Goal: Task Accomplishment & Management: Use online tool/utility

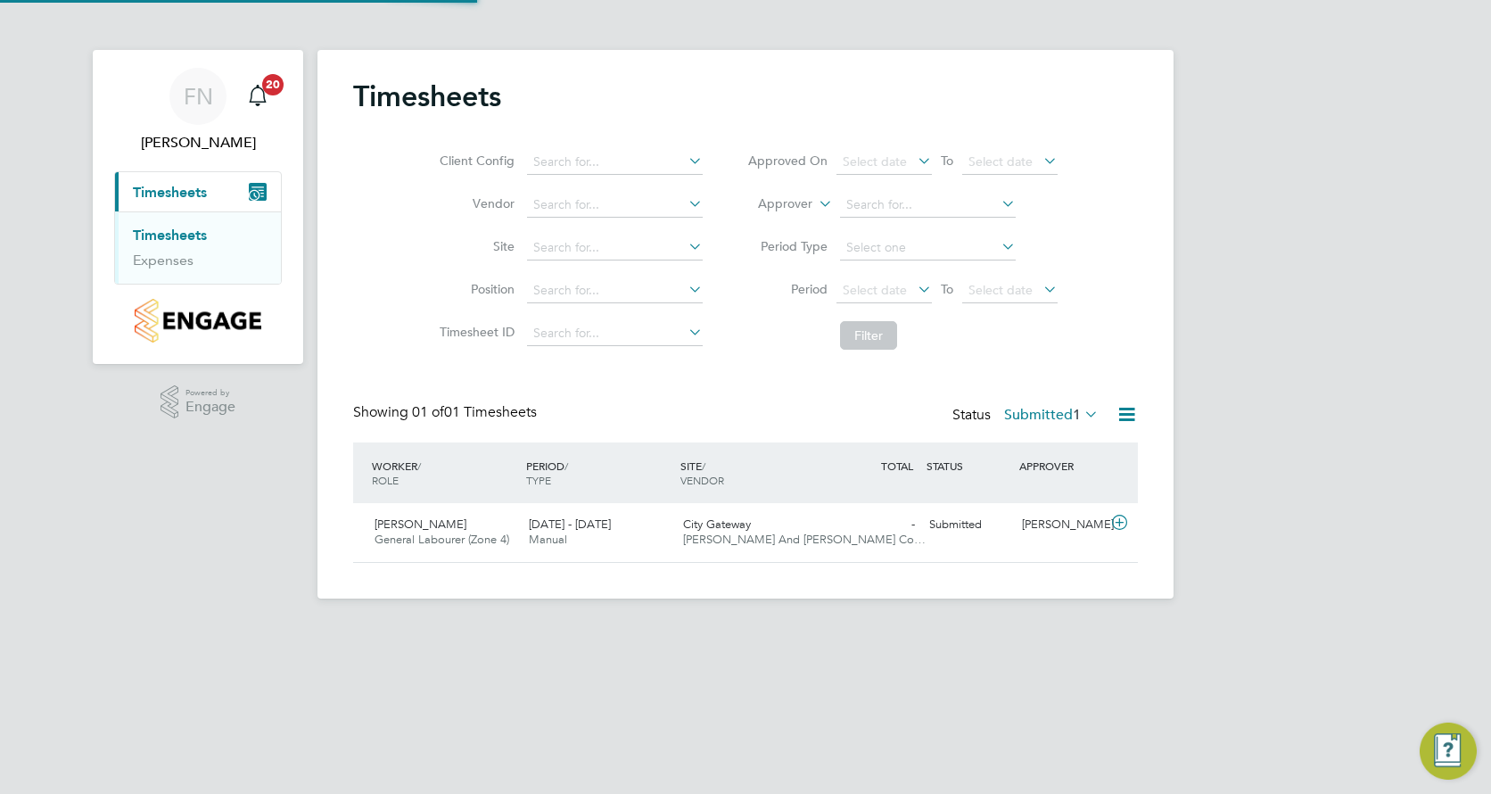
scroll to position [45, 155]
click at [672, 534] on div "[DATE] - [DATE] Manual" at bounding box center [599, 532] width 154 height 45
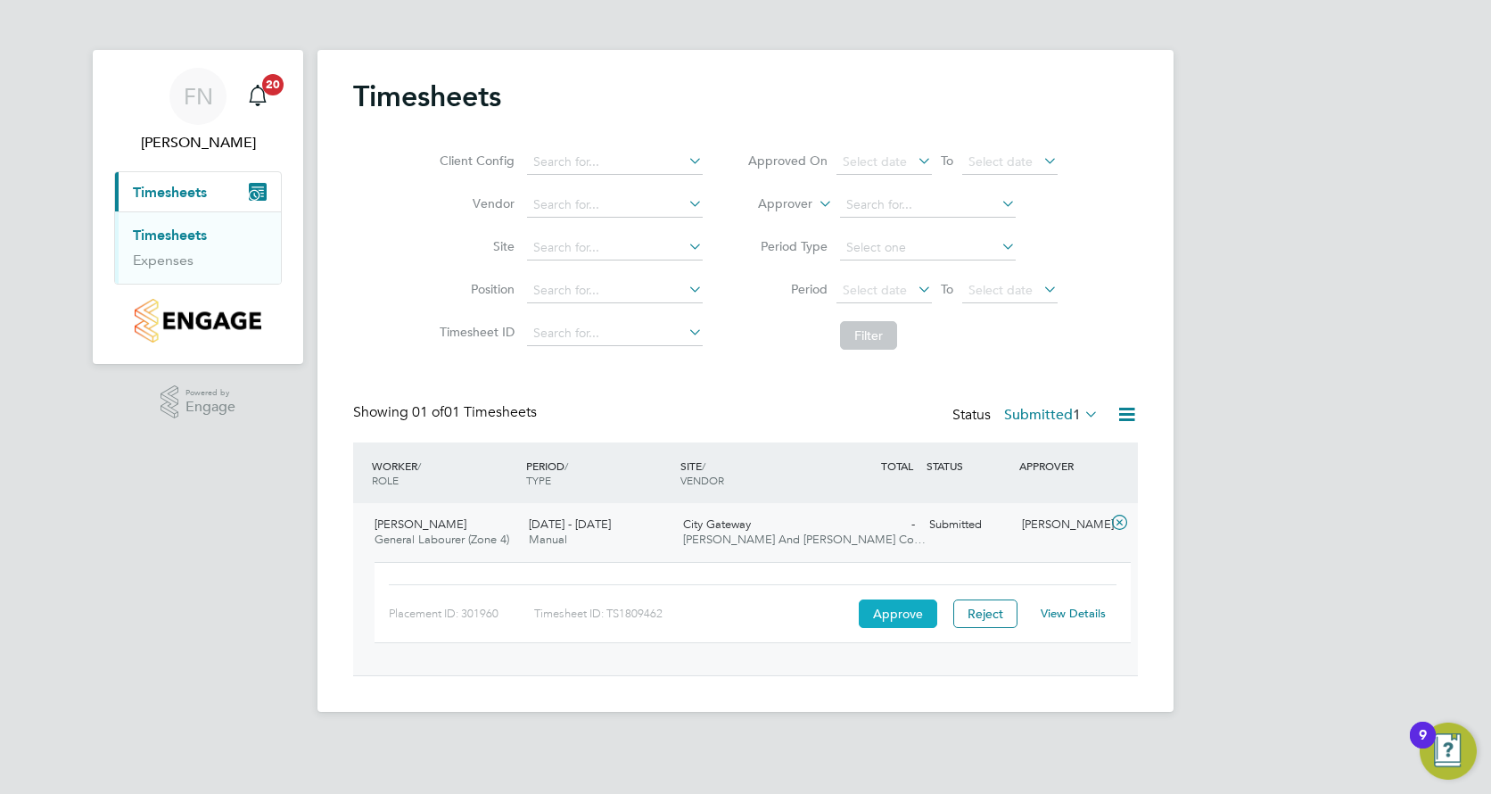
click at [893, 609] on button "Approve" at bounding box center [898, 613] width 78 height 29
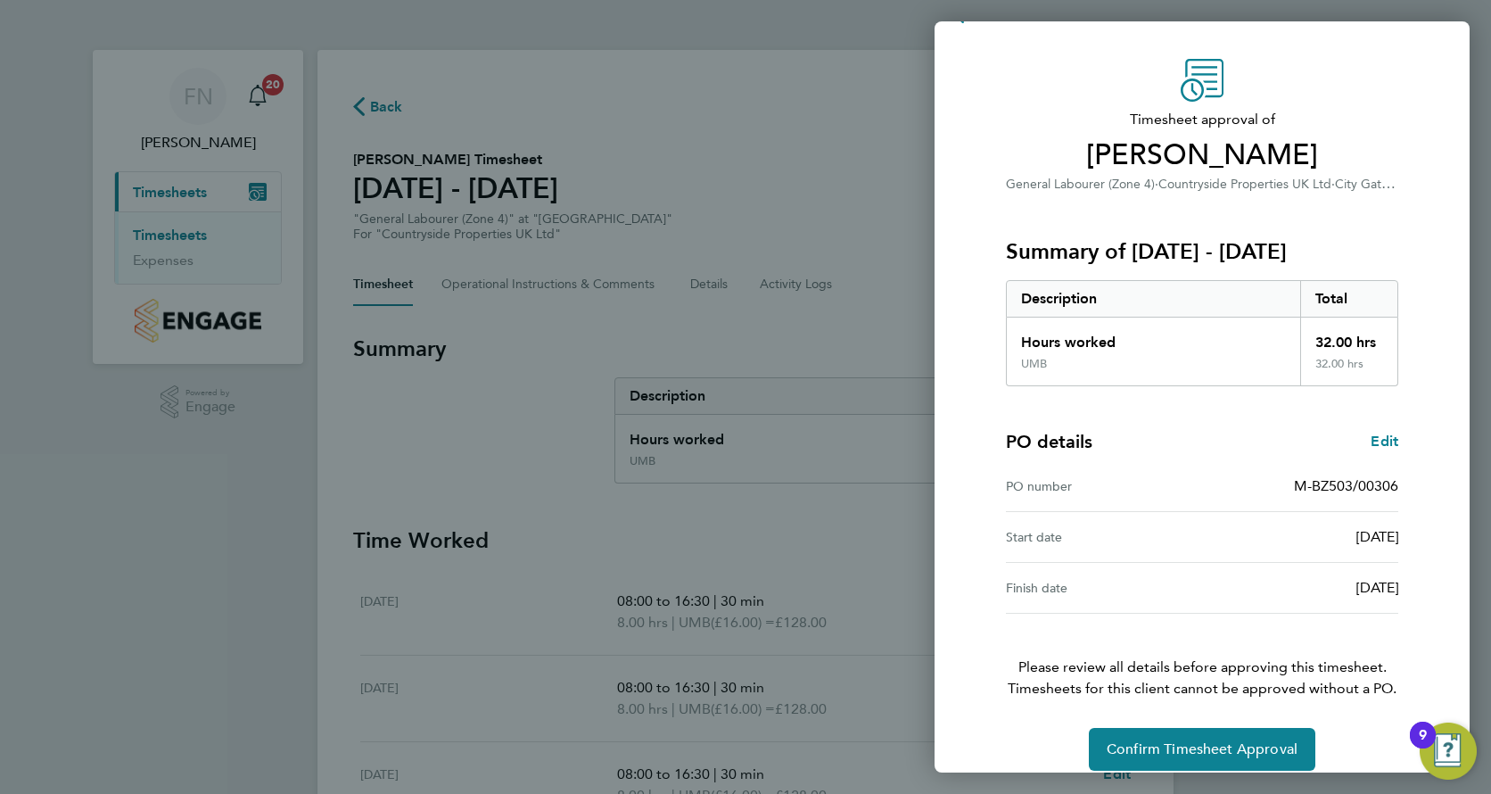
scroll to position [61, 0]
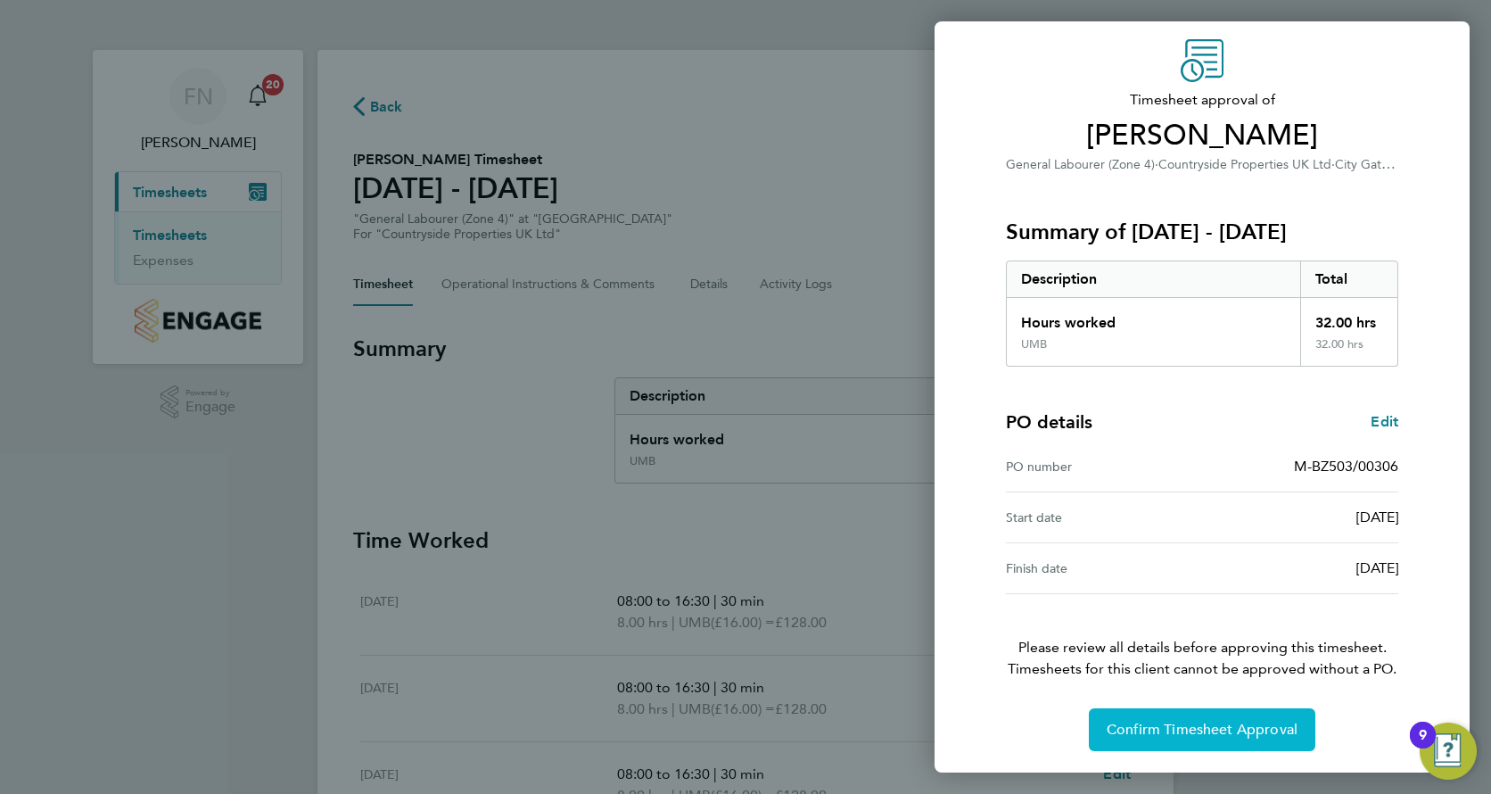
click at [1193, 736] on span "Confirm Timesheet Approval" at bounding box center [1201, 729] width 191 height 18
